Goal: Task Accomplishment & Management: Manage account settings

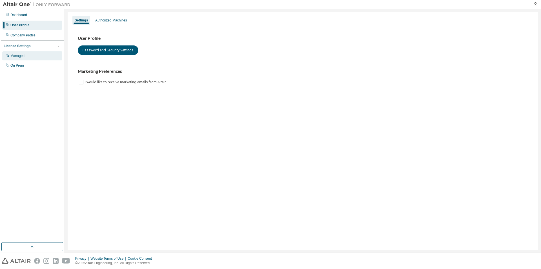
click at [27, 58] on div "Managed" at bounding box center [32, 55] width 60 height 9
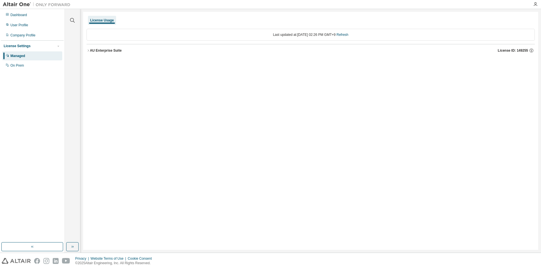
click at [105, 50] on div "AU Enterprise Suite" at bounding box center [106, 50] width 32 height 5
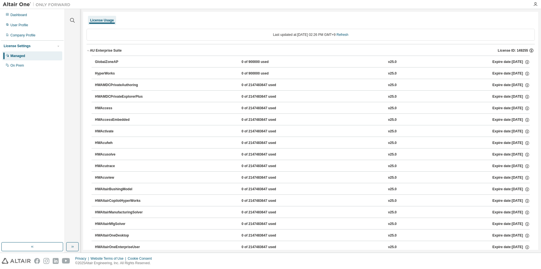
click at [531, 51] on icon "button" at bounding box center [531, 50] width 1 height 1
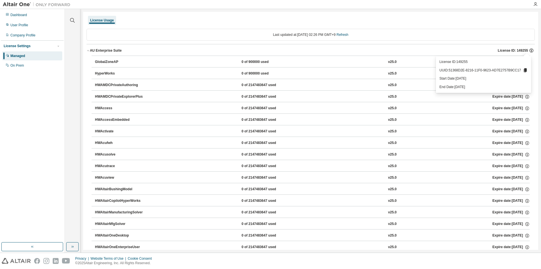
click at [531, 51] on icon "button" at bounding box center [531, 50] width 1 height 1
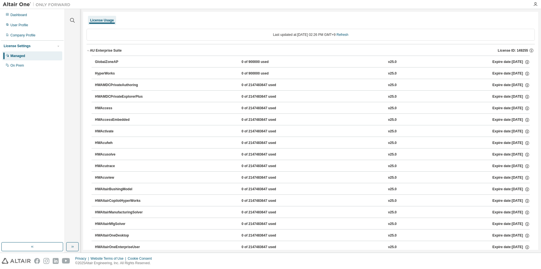
click at [90, 49] on icon "button" at bounding box center [88, 50] width 3 height 3
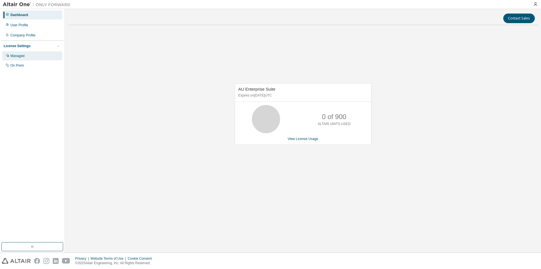
click at [23, 55] on div "Managed" at bounding box center [17, 56] width 14 height 5
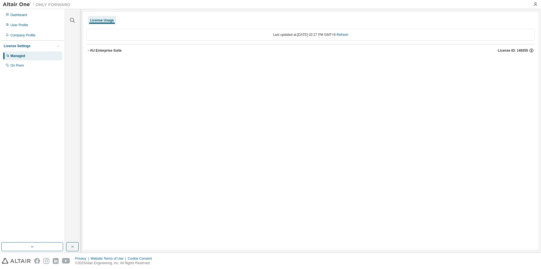
click at [532, 50] on icon "button" at bounding box center [531, 50] width 5 height 5
click at [109, 50] on div "AU Enterprise Suite" at bounding box center [106, 50] width 32 height 5
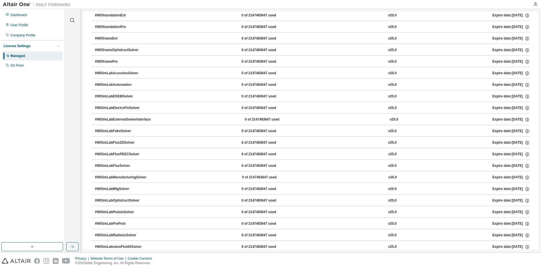
scroll to position [3388, 0]
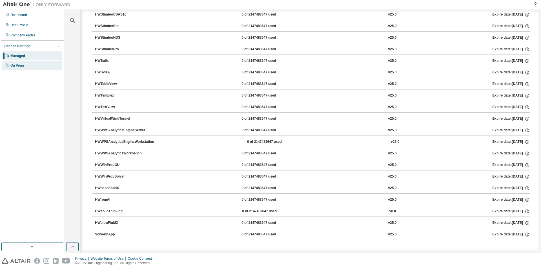
click at [9, 68] on div "On Prem" at bounding box center [32, 65] width 60 height 9
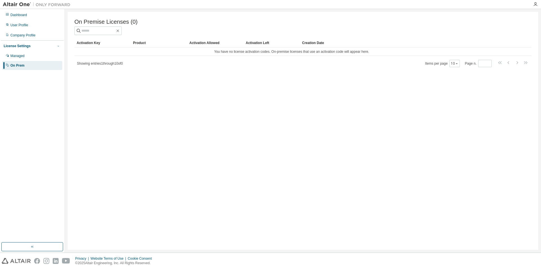
click at [59, 47] on icon "button" at bounding box center [58, 45] width 3 height 3
click at [42, 26] on div "User Profile" at bounding box center [32, 25] width 60 height 9
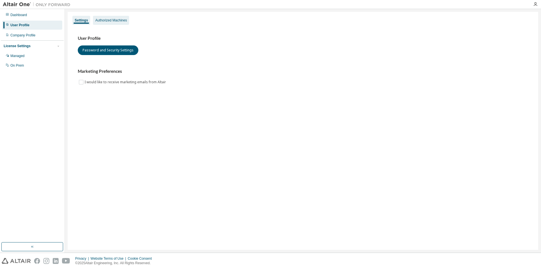
click at [99, 19] on div "Authorized Machines" at bounding box center [111, 20] width 32 height 5
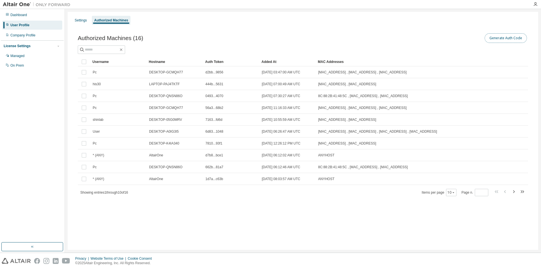
click at [501, 36] on button "Generate Auth Code" at bounding box center [506, 38] width 42 height 10
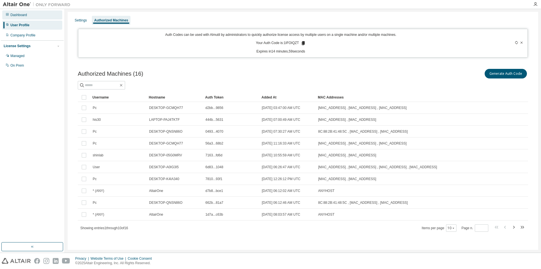
click at [31, 14] on div "Dashboard" at bounding box center [32, 14] width 60 height 9
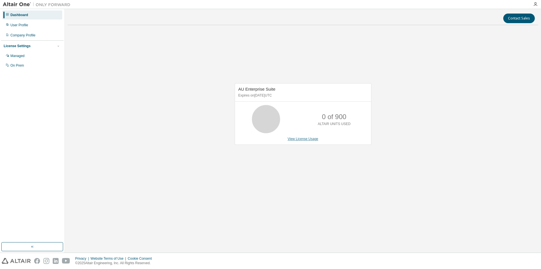
click at [311, 139] on link "View License Usage" at bounding box center [303, 139] width 31 height 4
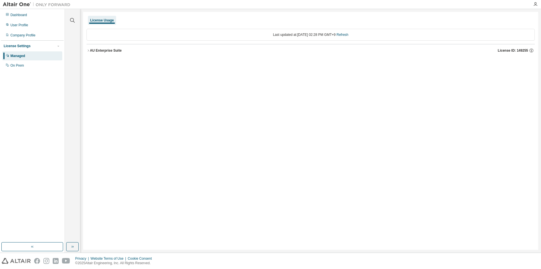
click at [115, 48] on div "AU Enterprise Suite" at bounding box center [106, 50] width 32 height 5
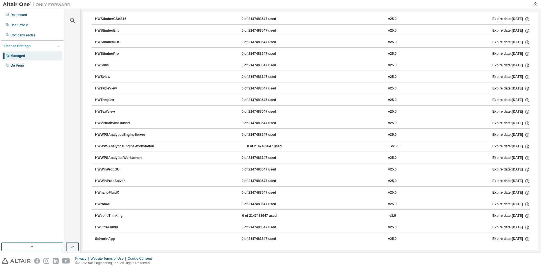
scroll to position [3388, 0]
